Goal: Find specific page/section: Find specific page/section

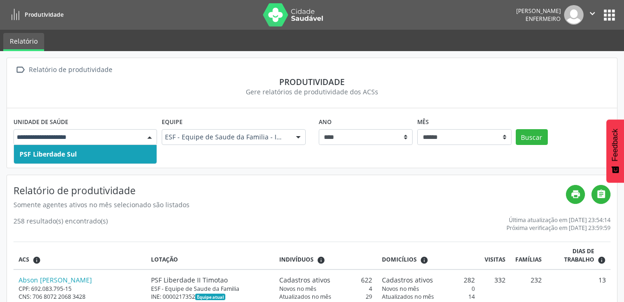
click at [151, 137] on div at bounding box center [150, 138] width 14 height 16
click at [93, 138] on input "text" at bounding box center [77, 136] width 121 height 9
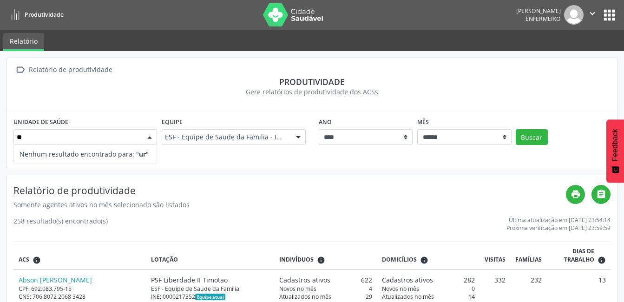
type input "*"
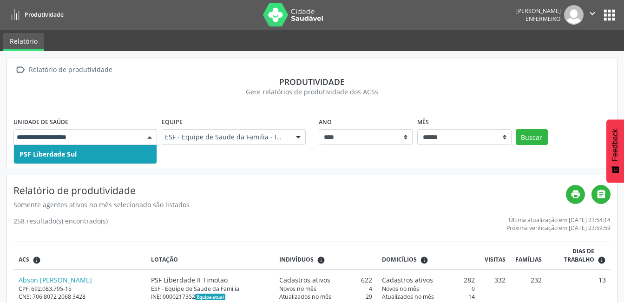
click at [85, 158] on span "PSF Liberdade Sul" at bounding box center [85, 154] width 143 height 19
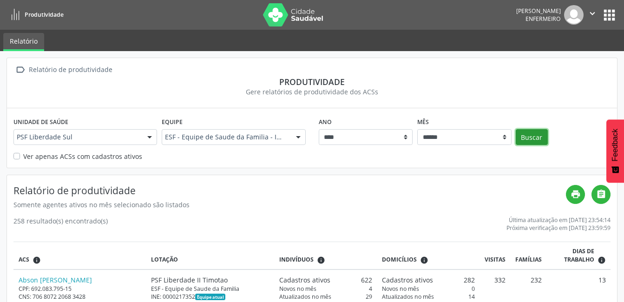
click at [547, 141] on button "Buscar" at bounding box center [531, 137] width 32 height 16
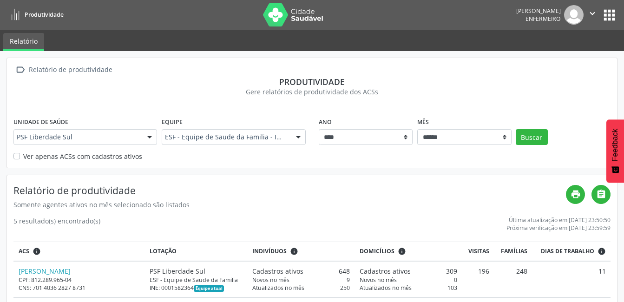
click at [612, 15] on button "apps" at bounding box center [609, 15] width 16 height 16
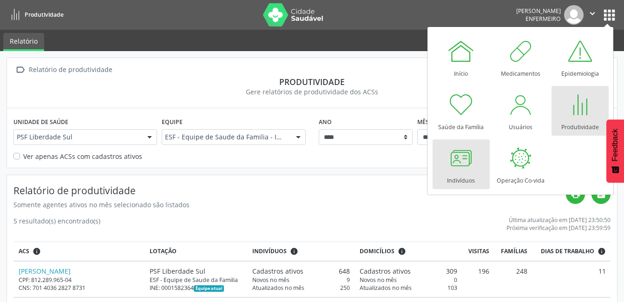
click at [462, 159] on div at bounding box center [461, 158] width 28 height 28
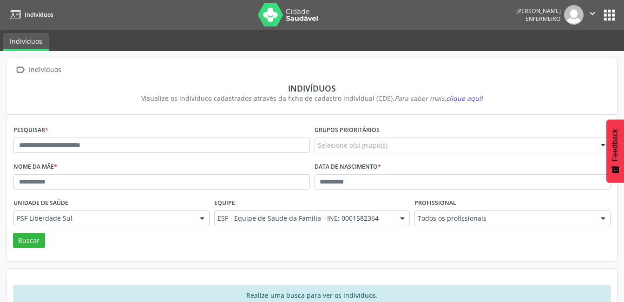
scroll to position [23, 0]
